Goal: Information Seeking & Learning: Learn about a topic

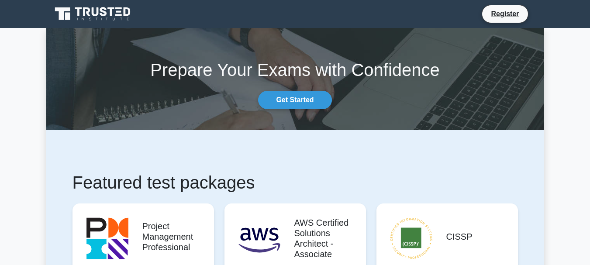
scroll to position [309, 0]
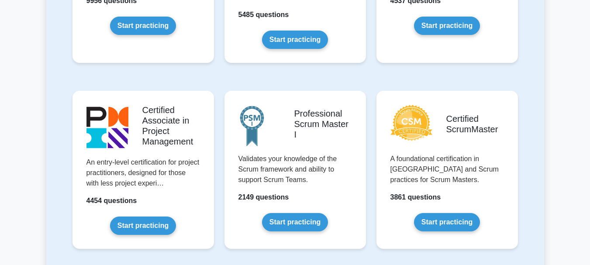
drag, startPoint x: 233, startPoint y: 15, endPoint x: 223, endPoint y: 14, distance: 10.1
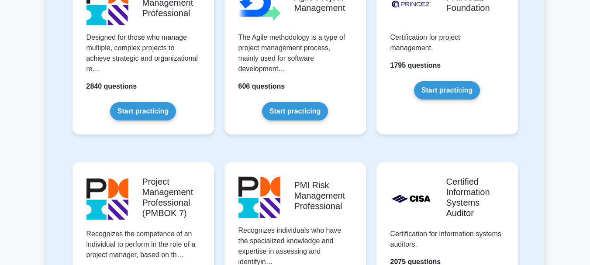
scroll to position [682, 0]
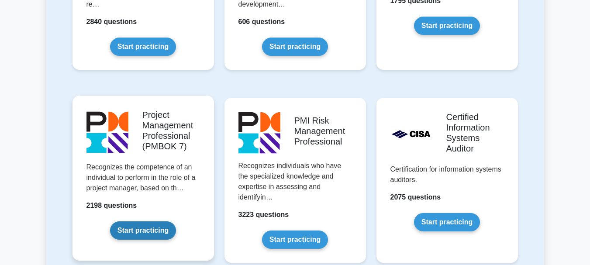
click at [176, 222] on link "Start practicing" at bounding box center [143, 231] width 66 height 18
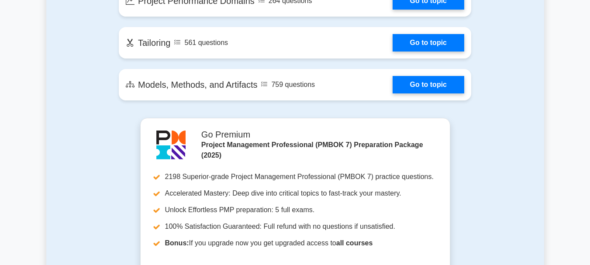
scroll to position [488, 0]
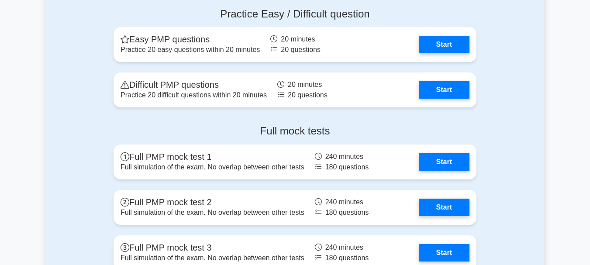
scroll to position [898, 0]
